Goal: Information Seeking & Learning: Learn about a topic

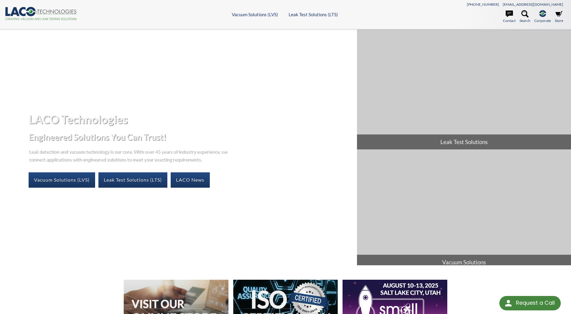
click at [28, 11] on icon ".cls-1{fill:#193661;}.cls-2{fill:#58595b;}.cls-3{fill:url(#radial-gradient);}.c…" at bounding box center [41, 13] width 72 height 13
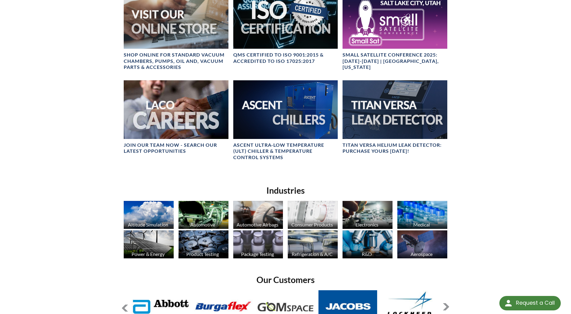
scroll to position [361, 0]
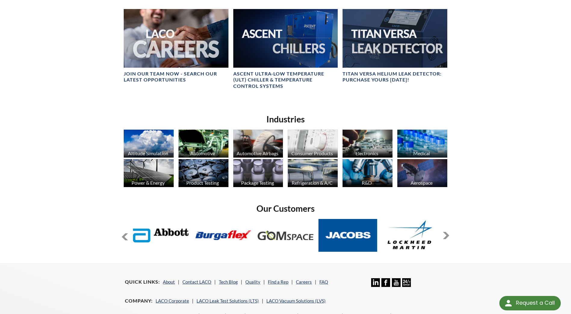
click at [214, 179] on img at bounding box center [203, 173] width 50 height 28
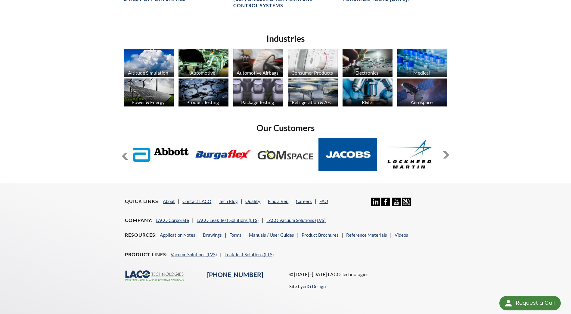
scroll to position [329, 0]
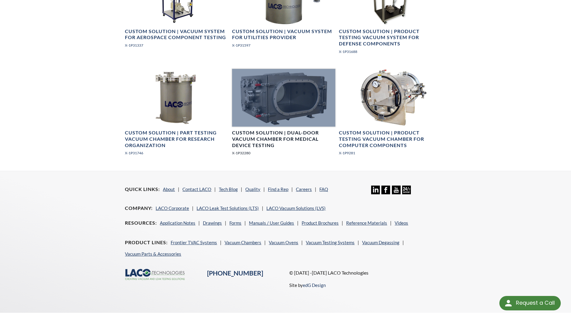
scroll to position [922, 0]
